Goal: Transaction & Acquisition: Purchase product/service

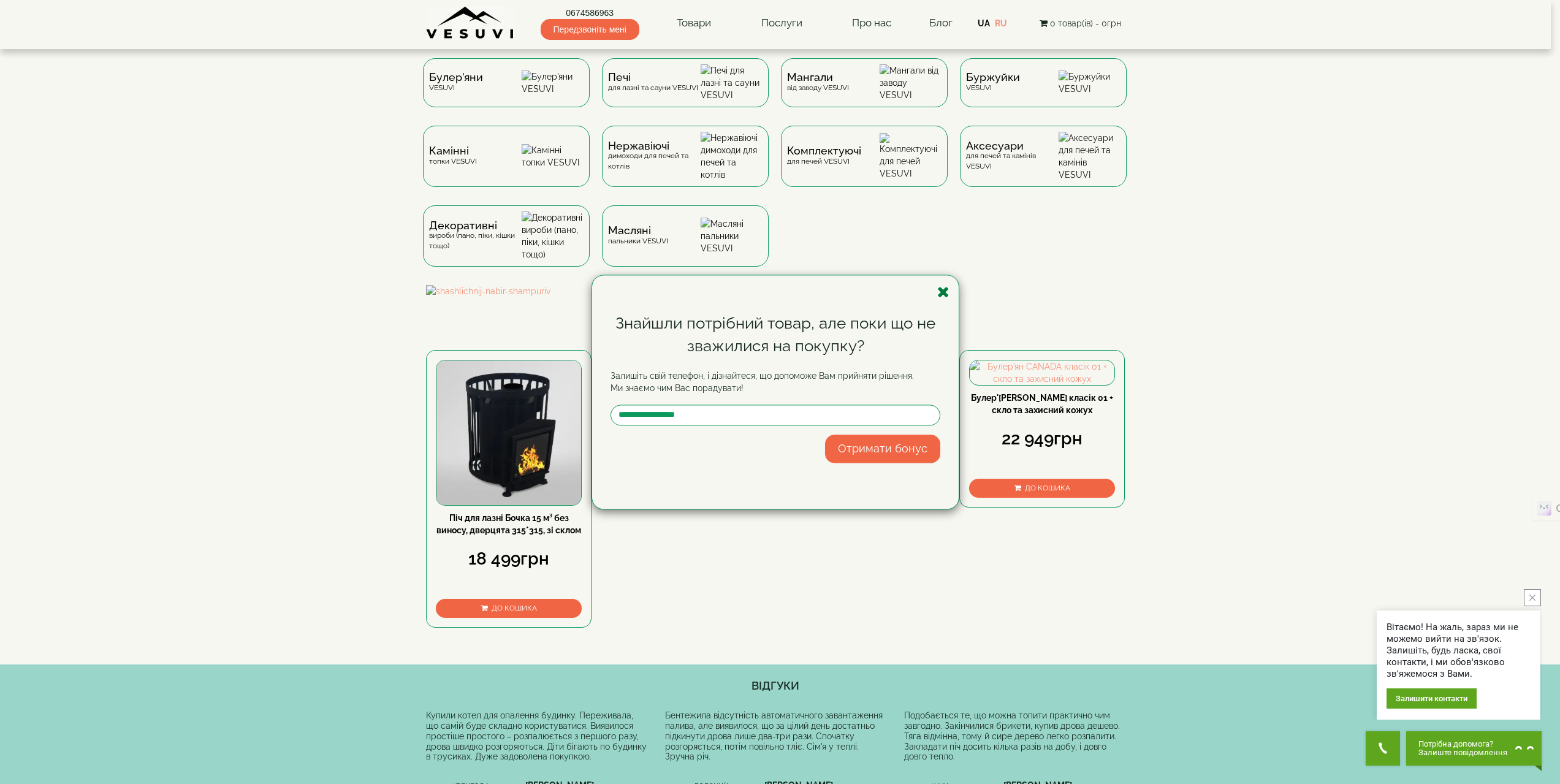
click at [942, 294] on icon "button" at bounding box center [944, 292] width 12 height 16
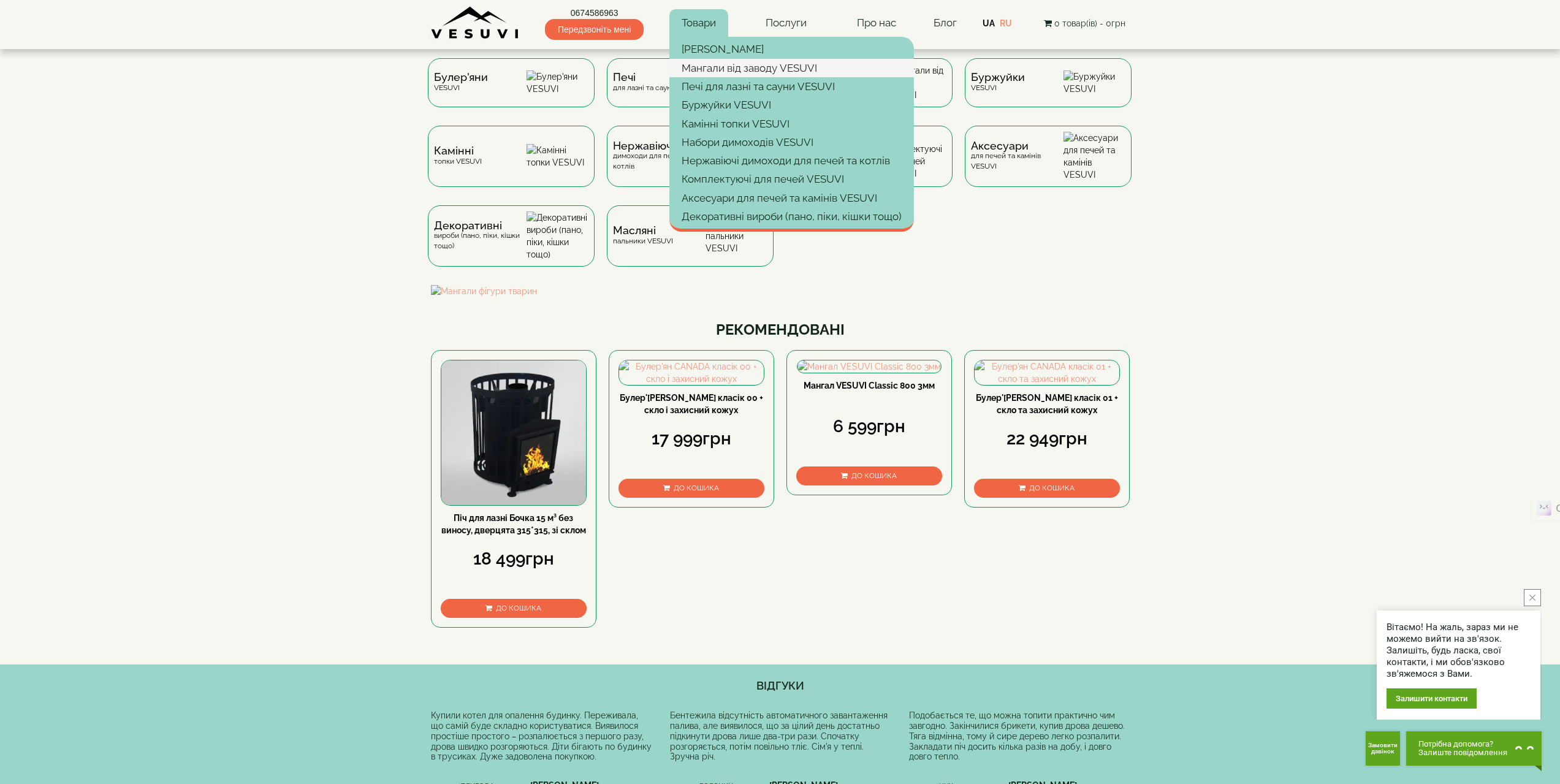
click at [717, 68] on link "Мангали від заводу VESUVI" at bounding box center [792, 67] width 245 height 18
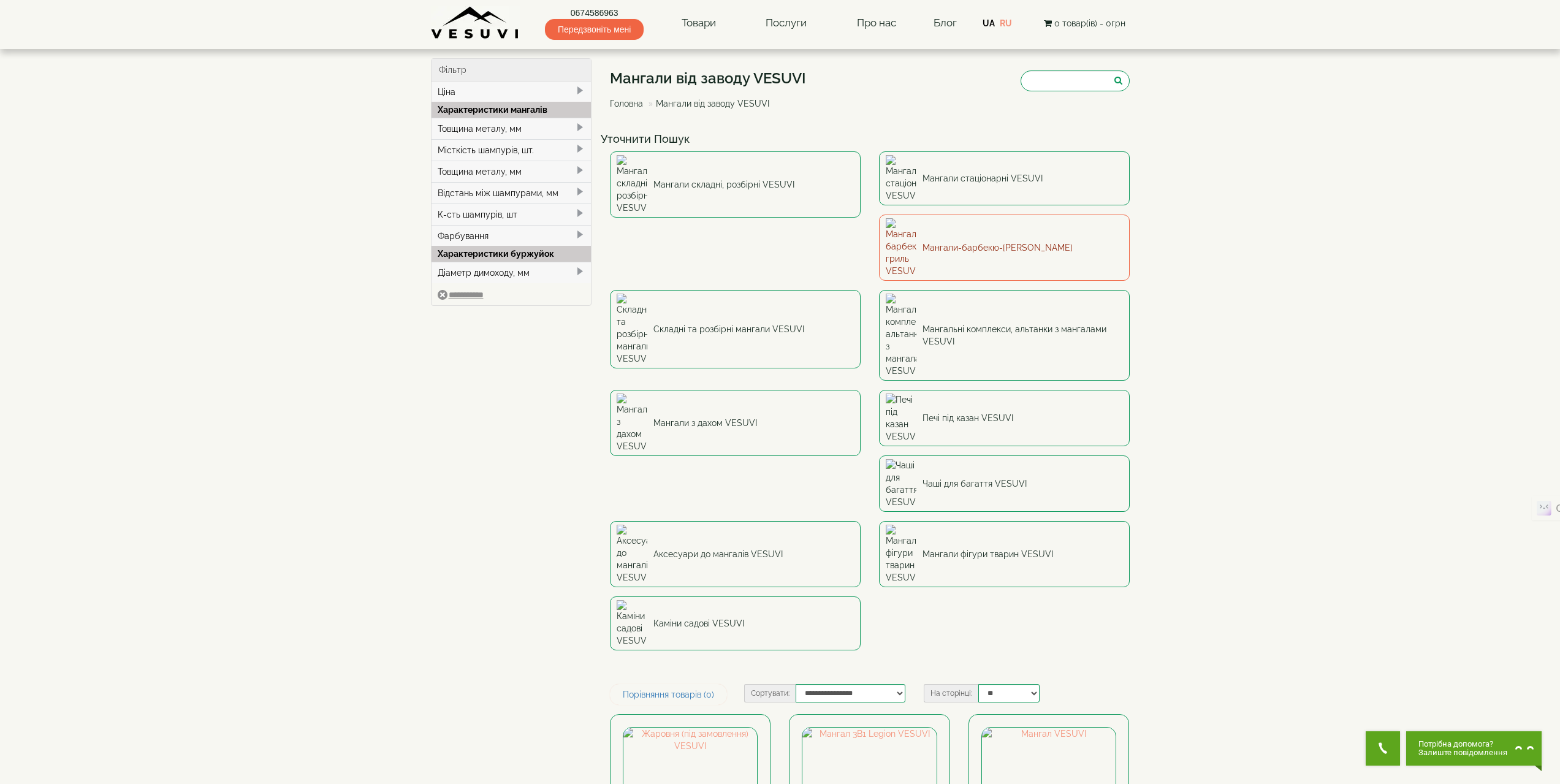
click at [879, 218] on link "Мангали-барбекю-[PERSON_NAME]" at bounding box center [1004, 247] width 251 height 66
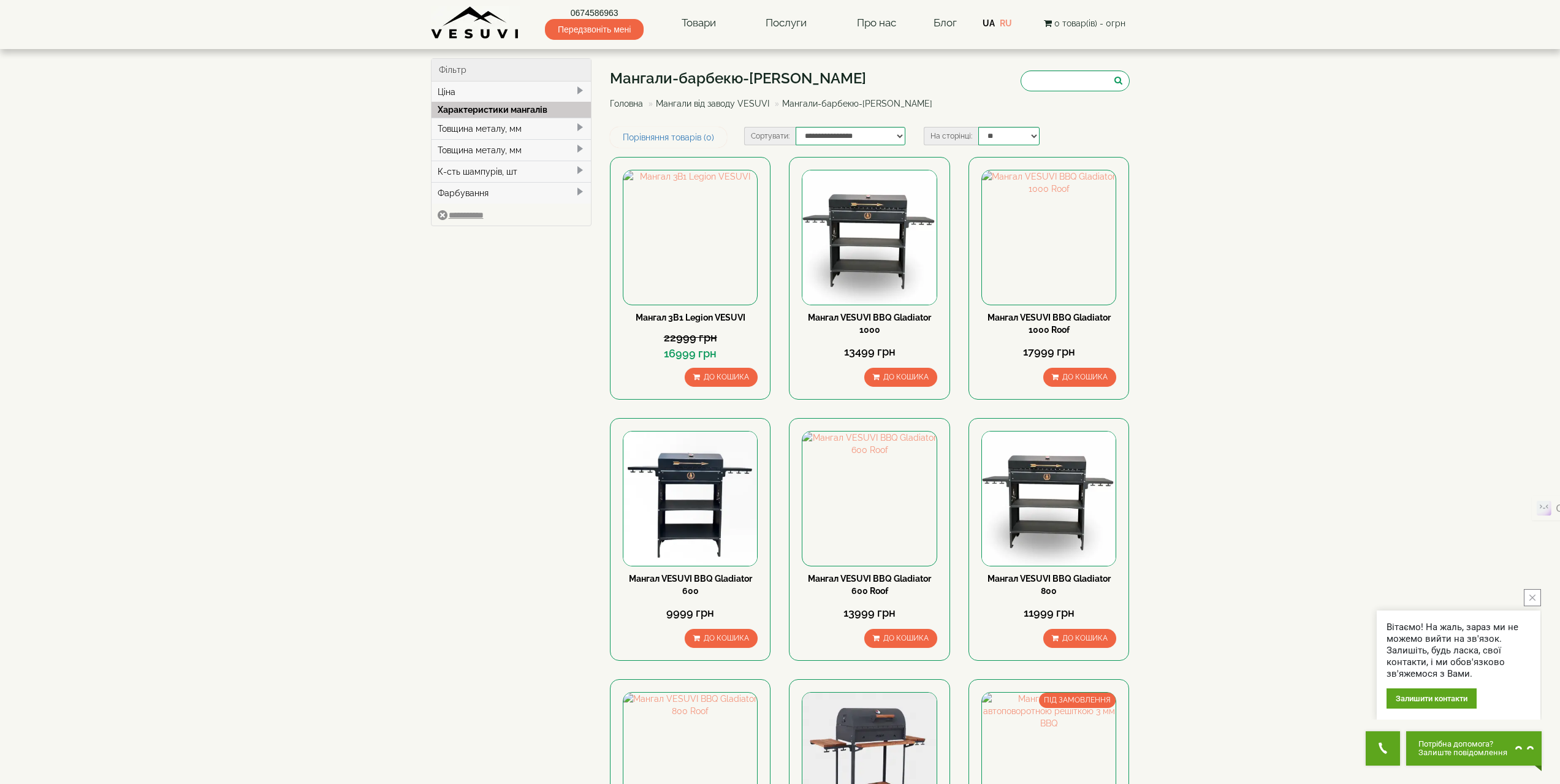
scroll to position [122, 0]
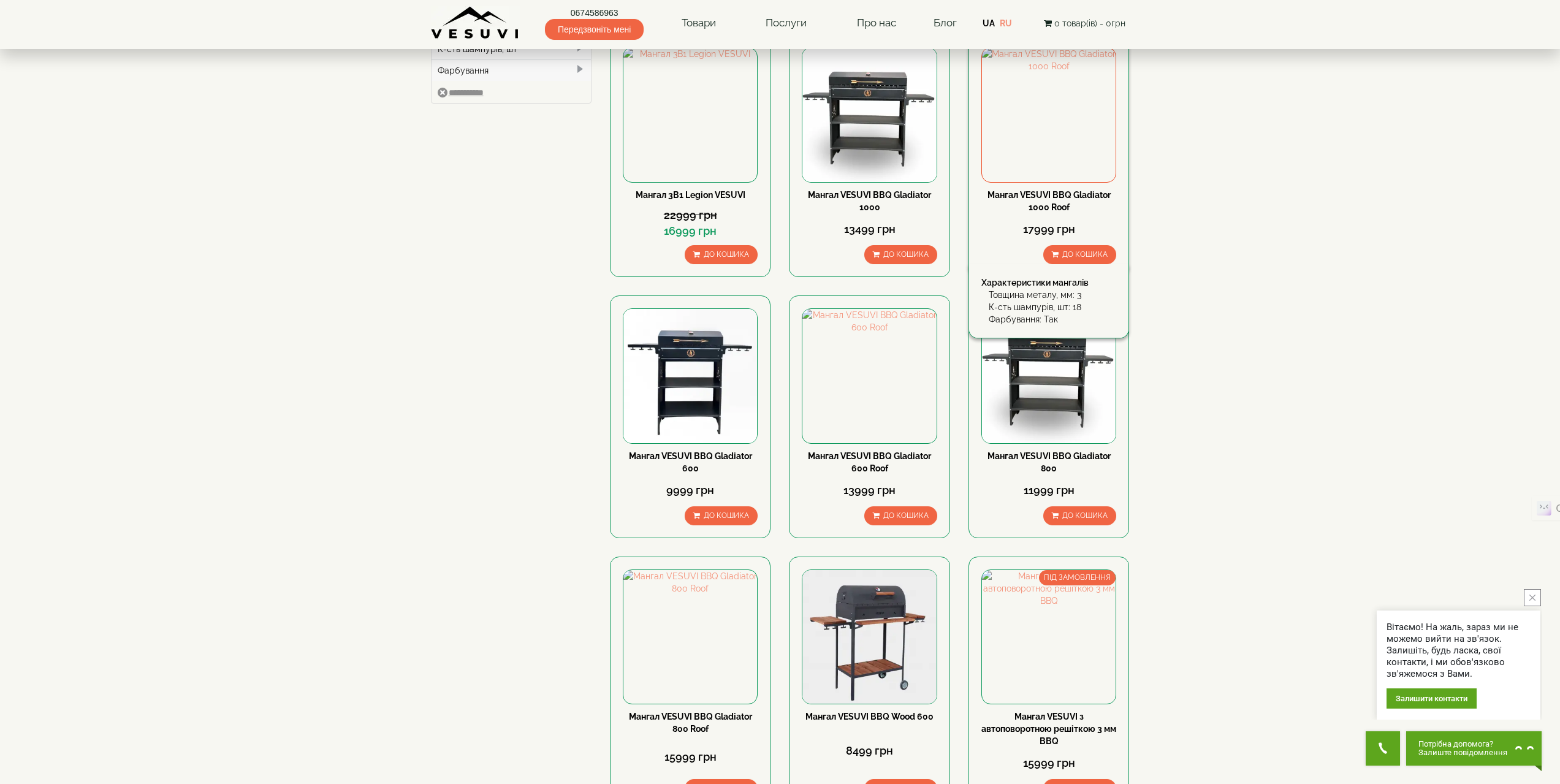
click at [1046, 200] on div "Мангал VESUVI BBQ Gladiator 1000 Roof" at bounding box center [1049, 201] width 135 height 24
click at [1042, 156] on img at bounding box center [1049, 114] width 134 height 134
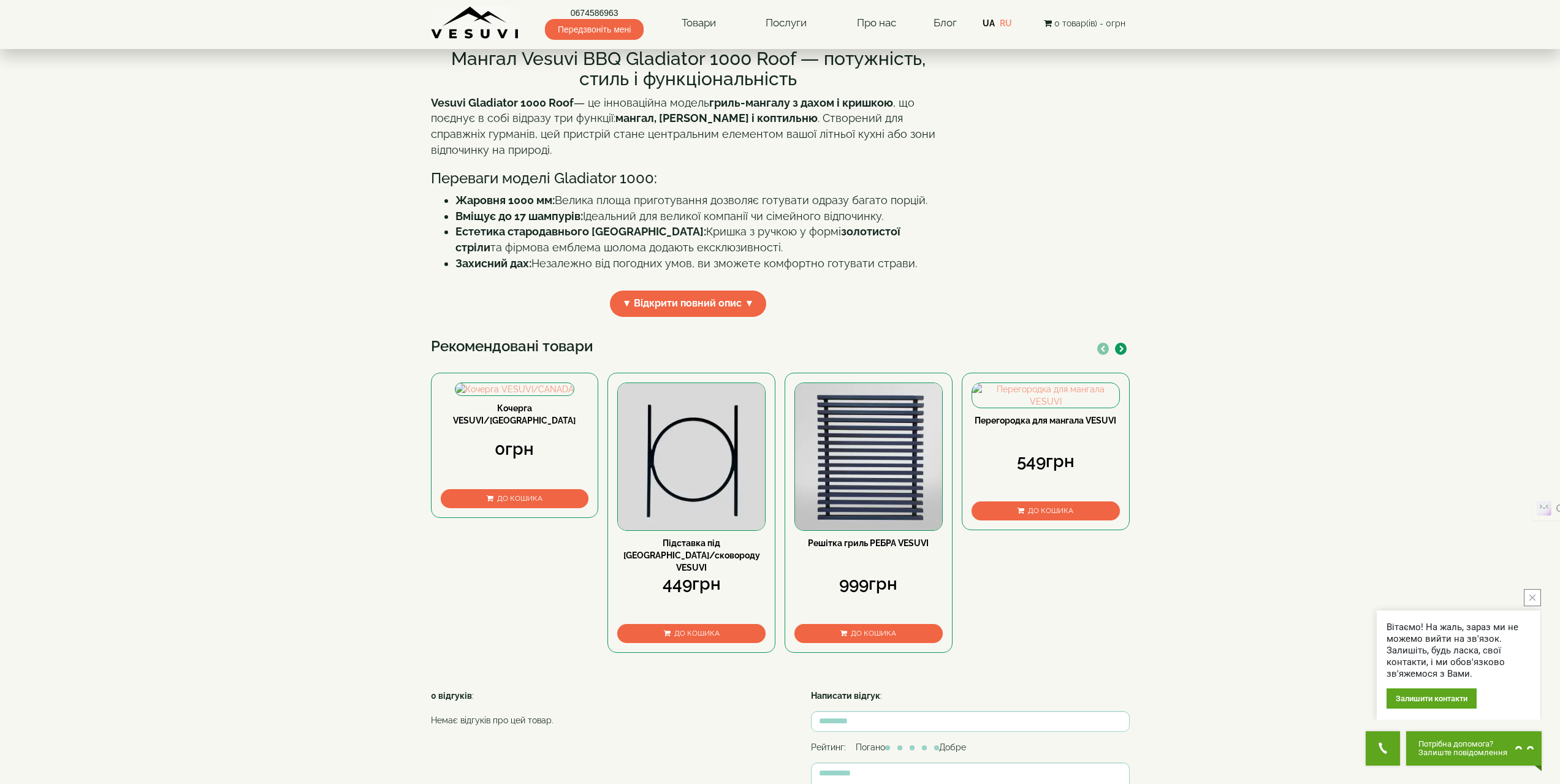
scroll to position [156, 0]
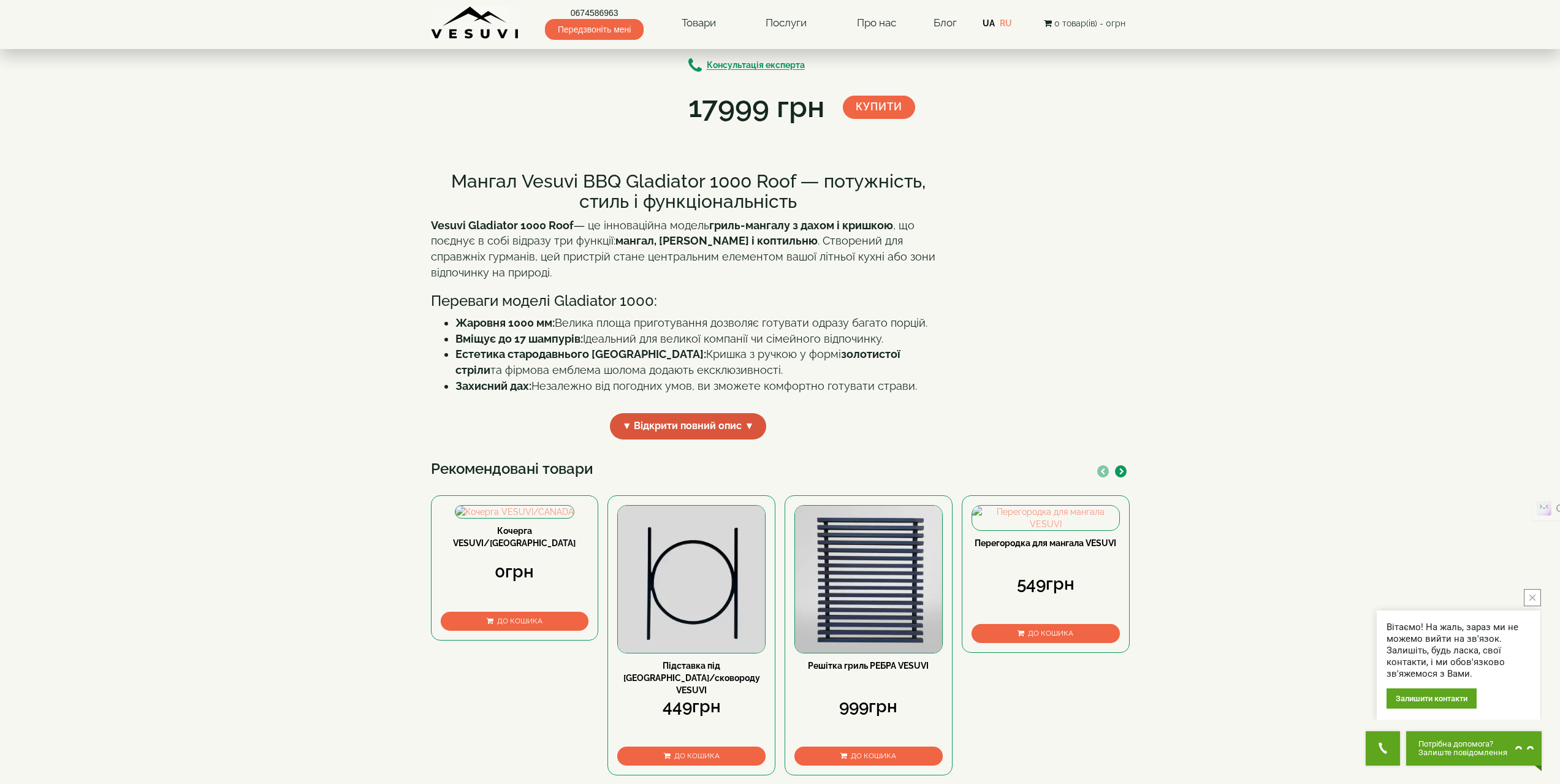
click at [726, 439] on span "▼ Відкрити повний опис ▼" at bounding box center [689, 426] width 157 height 27
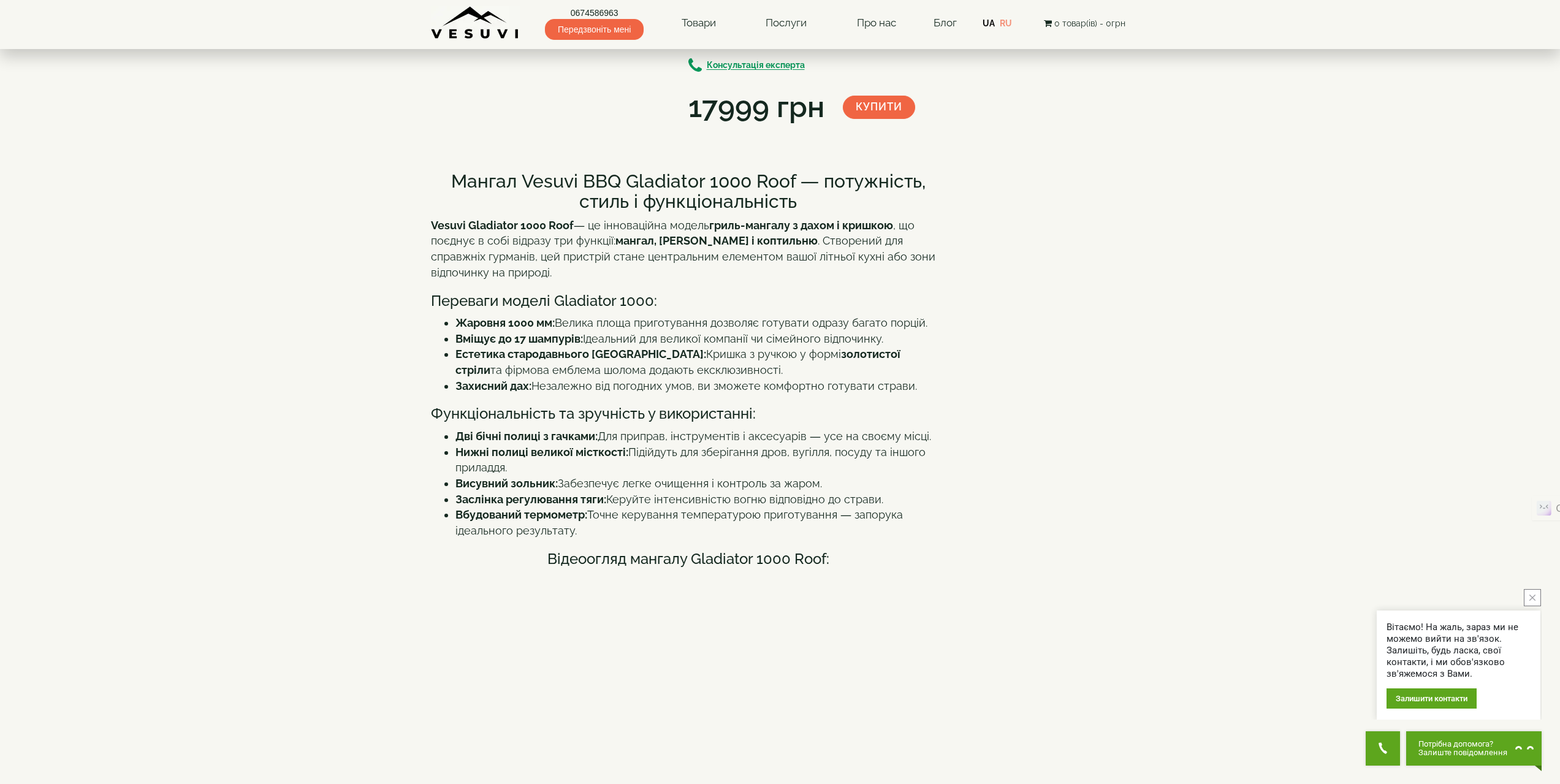
scroll to position [217, 0]
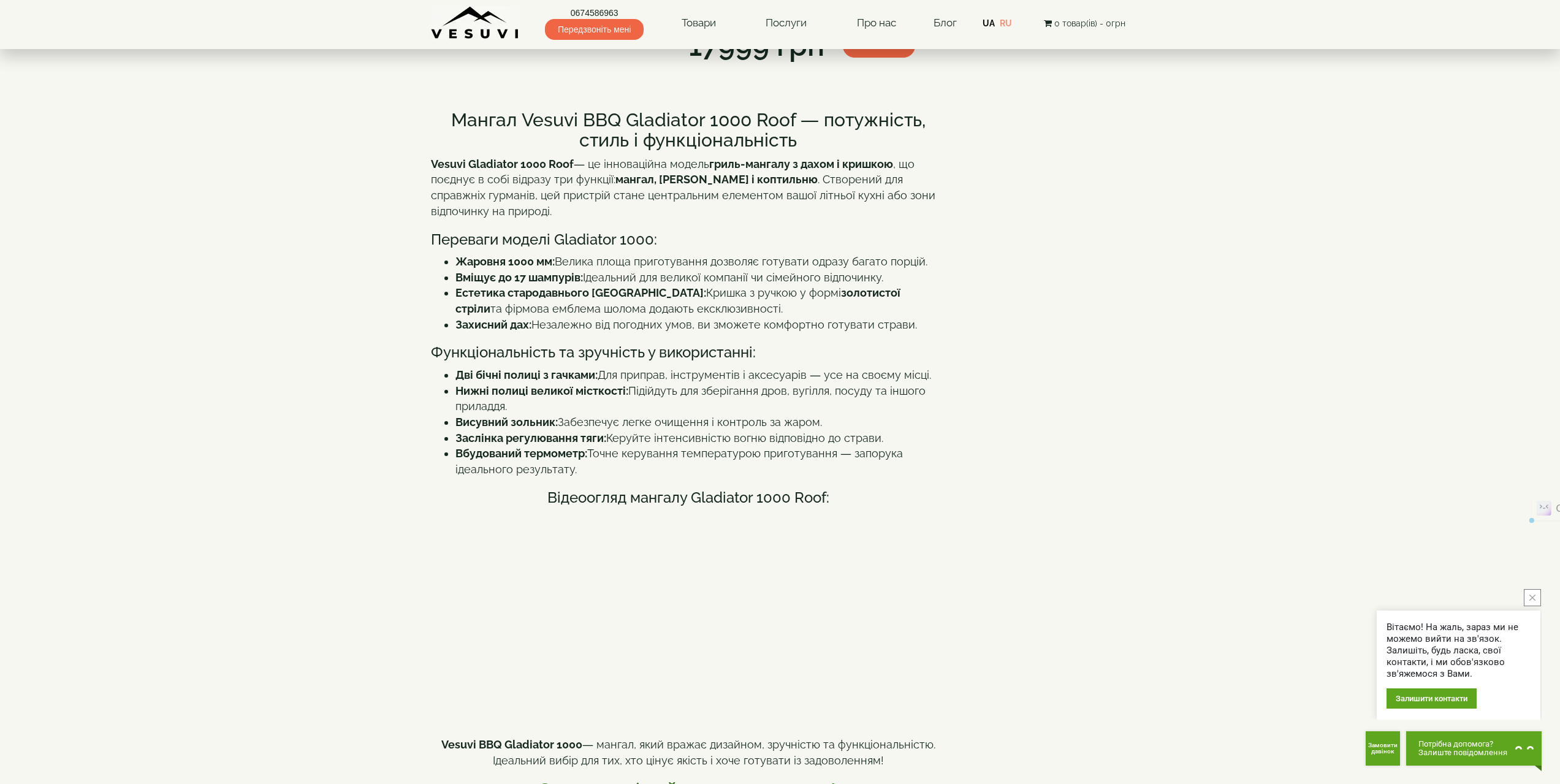
drag, startPoint x: 572, startPoint y: 577, endPoint x: 447, endPoint y: 229, distance: 369.8
click at [447, 229] on div "Мангал Vesuvi BBQ Gladiator 1000 Roof — потужність, стиль і функціональність Ve…" at bounding box center [689, 553] width 515 height 912
copy div "Мангал Vesuvi BBQ Gladiator 1000 Roof — потужність, стиль і функціональність Ve…"
